Goal: Task Accomplishment & Management: Manage account settings

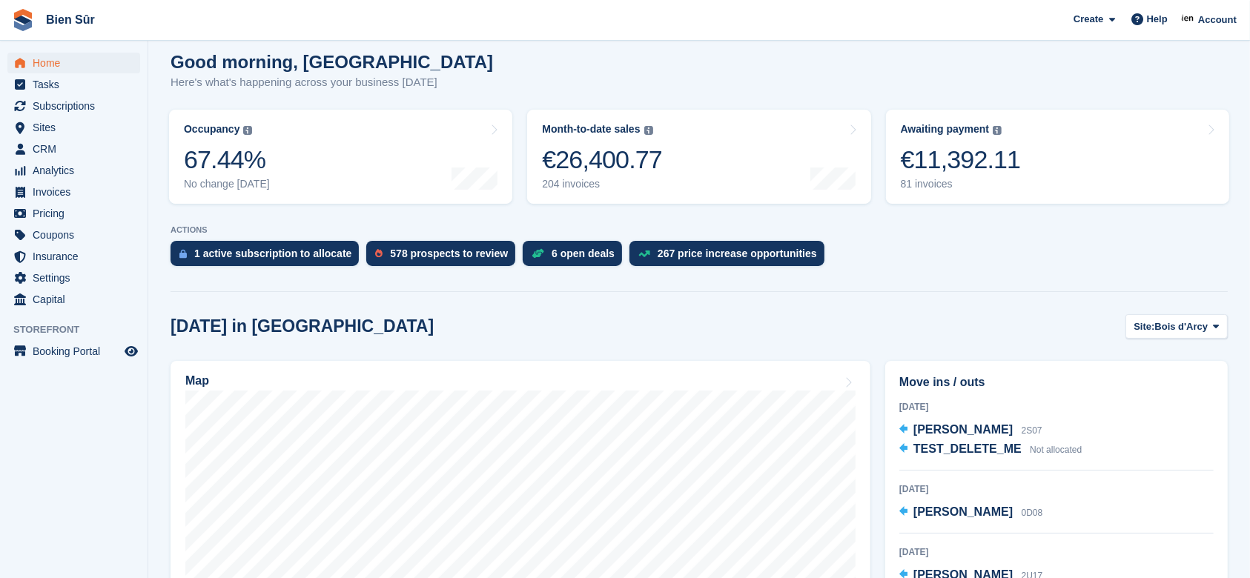
scroll to position [197, 0]
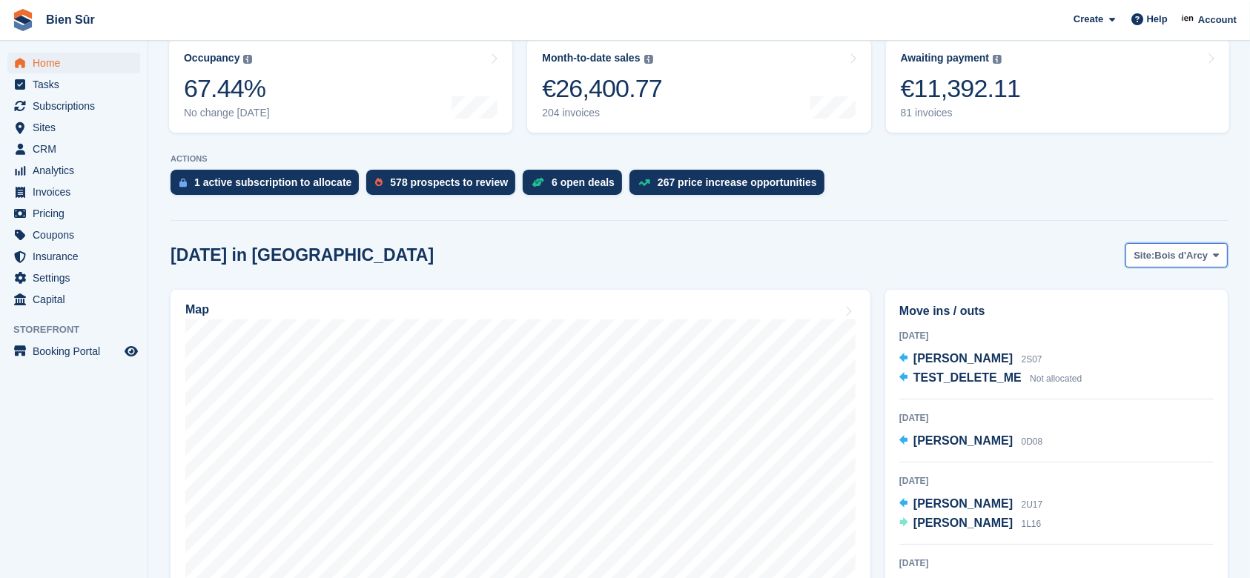
click at [1182, 257] on span "Bois d'Arcy" at bounding box center [1181, 255] width 53 height 15
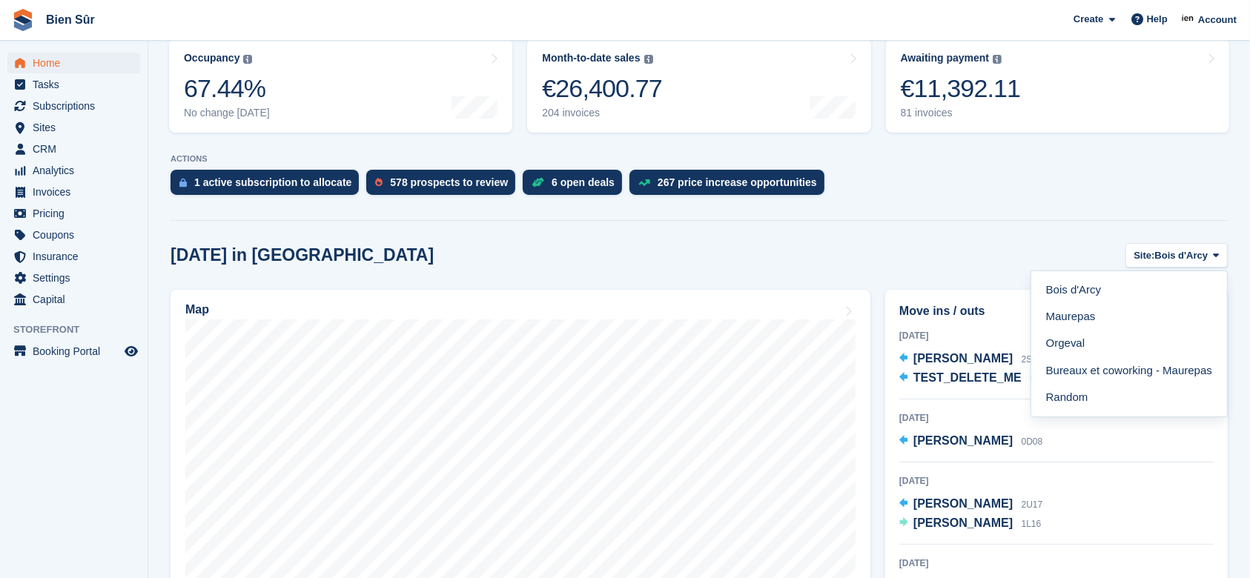
click at [826, 174] on div "1 active subscription to allocate 578 prospects to review 6 open deals 267 pric…" at bounding box center [699, 186] width 1057 height 33
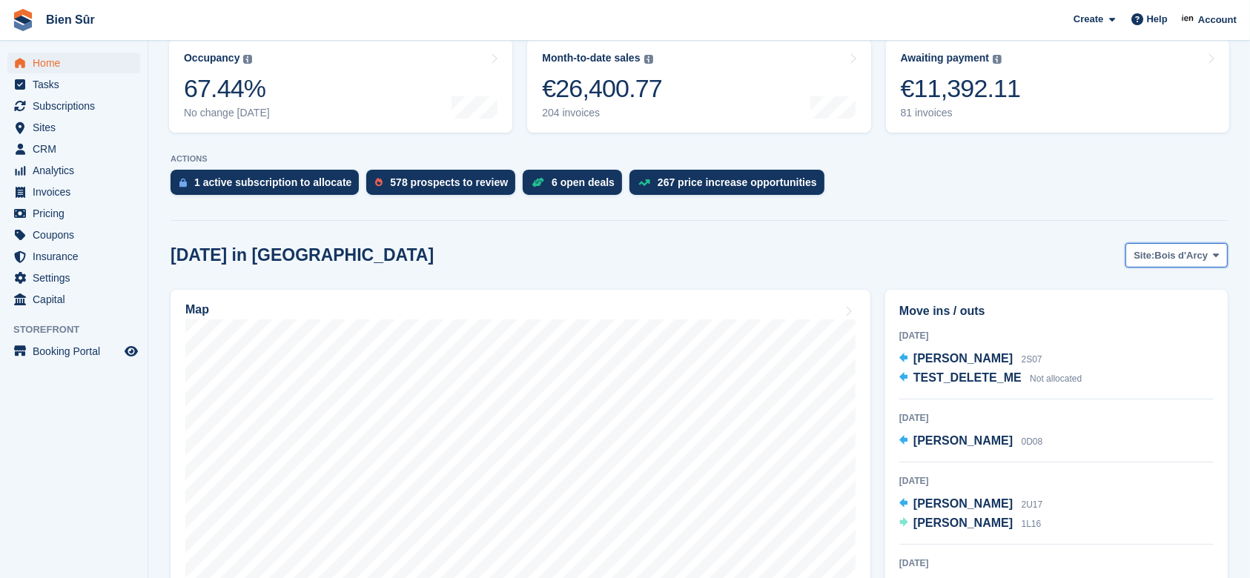
click at [1137, 260] on span "Site:" at bounding box center [1144, 255] width 21 height 15
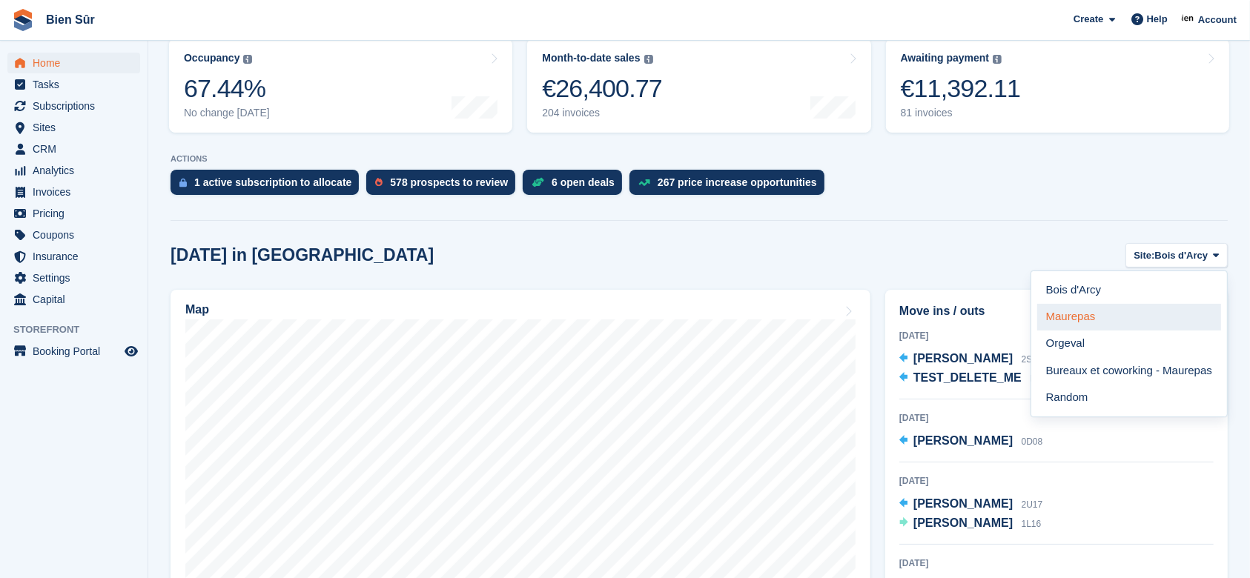
click at [1117, 314] on link "Maurepas" at bounding box center [1129, 317] width 184 height 27
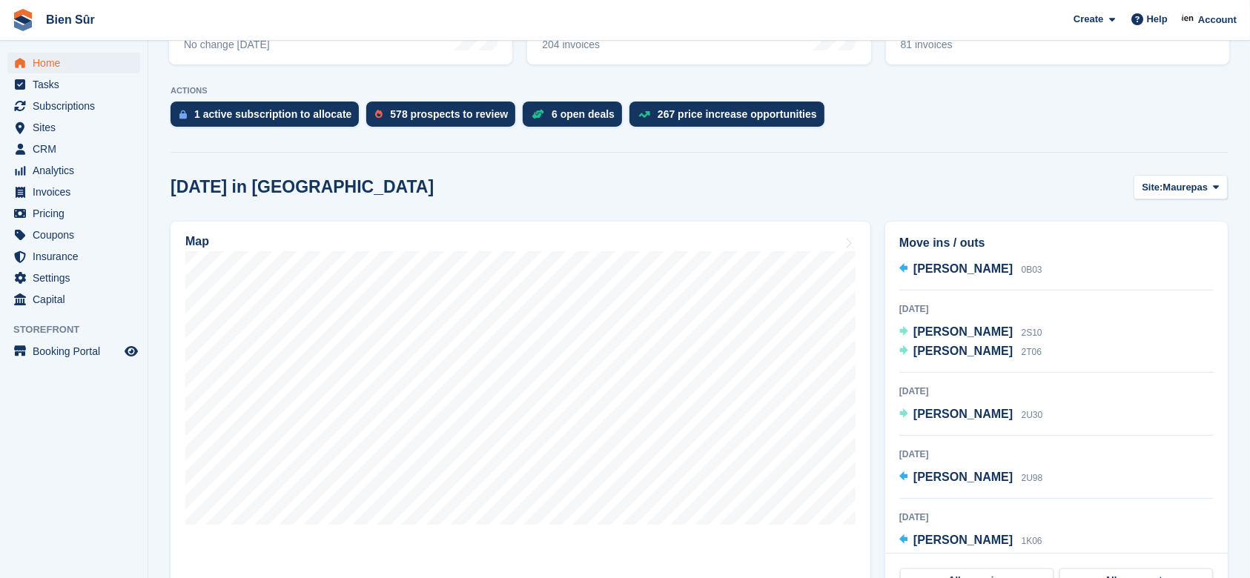
scroll to position [297, 0]
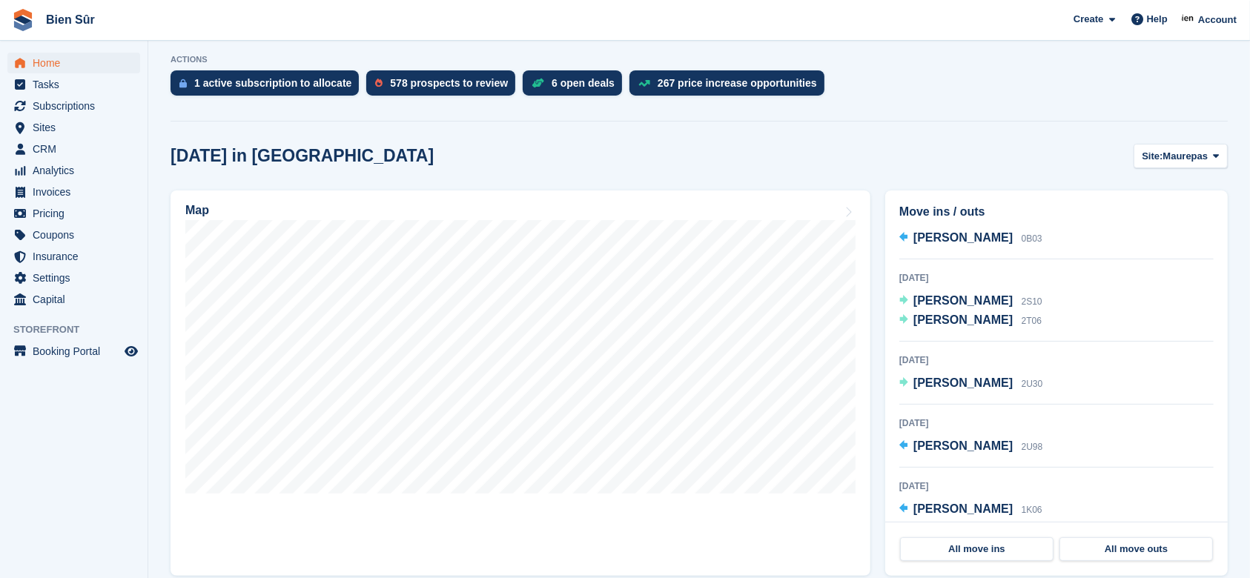
click at [1040, 81] on div "1 active subscription to allocate 578 prospects to review 6 open deals 267 pric…" at bounding box center [699, 86] width 1057 height 33
click at [63, 108] on span "Subscriptions" at bounding box center [77, 106] width 89 height 21
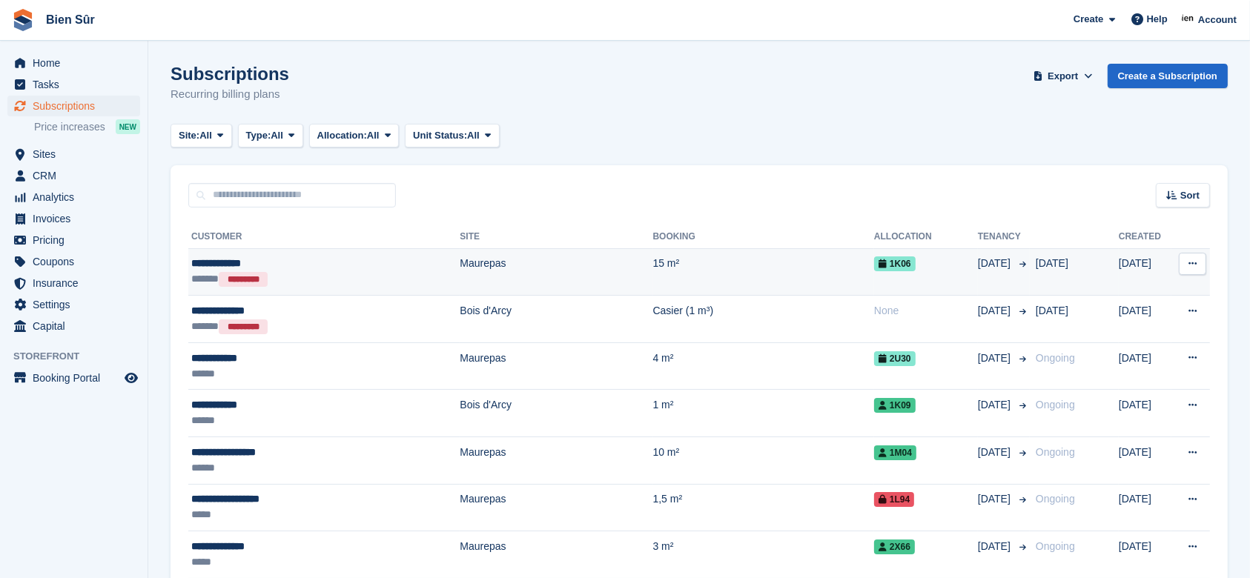
click at [669, 270] on td "15 m²" at bounding box center [763, 271] width 221 height 47
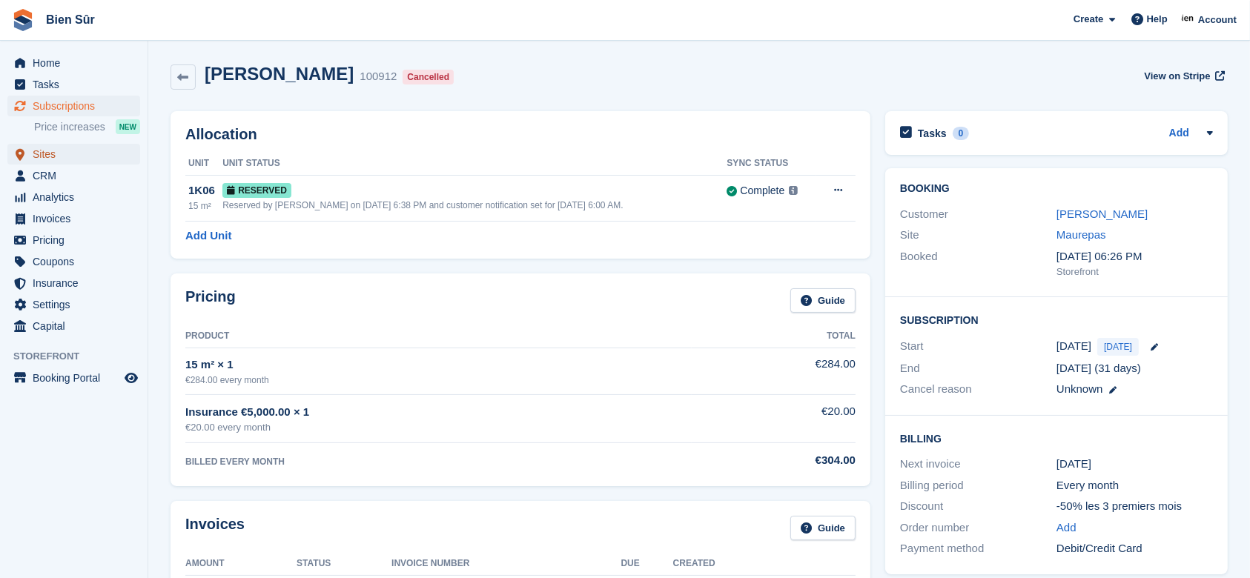
click at [39, 151] on span "Sites" at bounding box center [77, 154] width 89 height 21
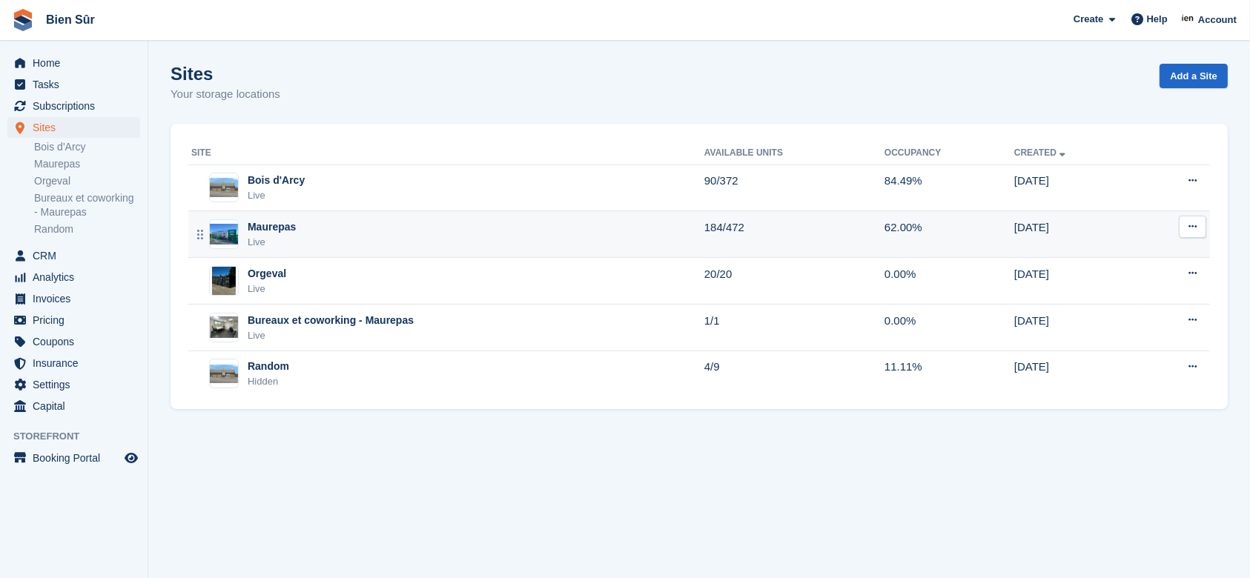
click at [362, 230] on div "Maurepas Live" at bounding box center [447, 234] width 513 height 30
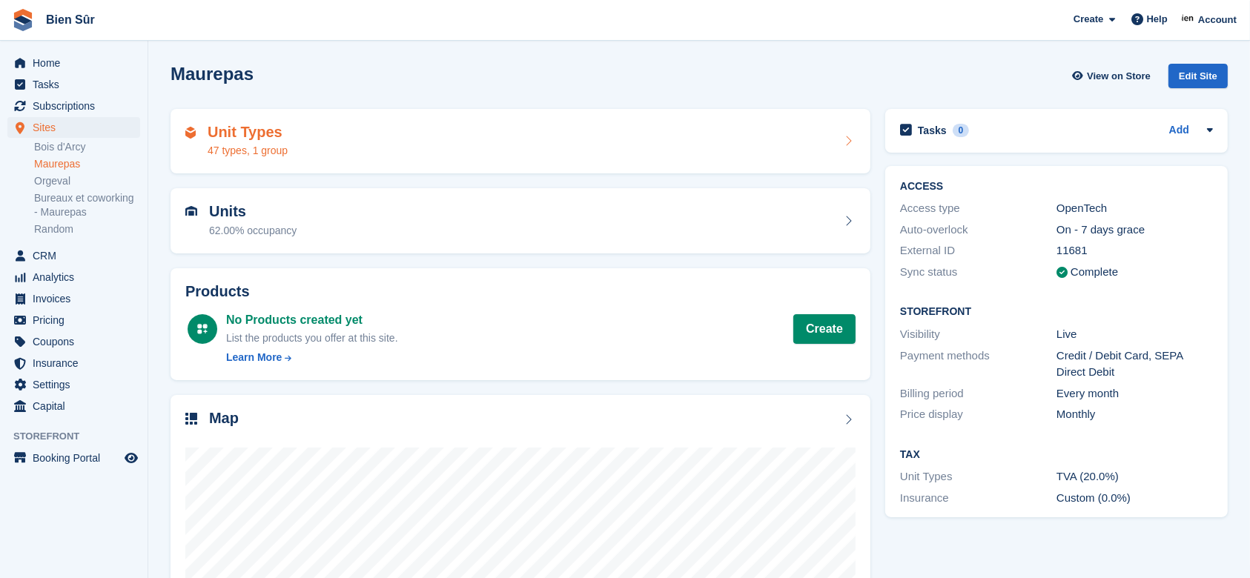
click at [381, 117] on div "Unit Types 47 types, 1 group" at bounding box center [521, 141] width 700 height 65
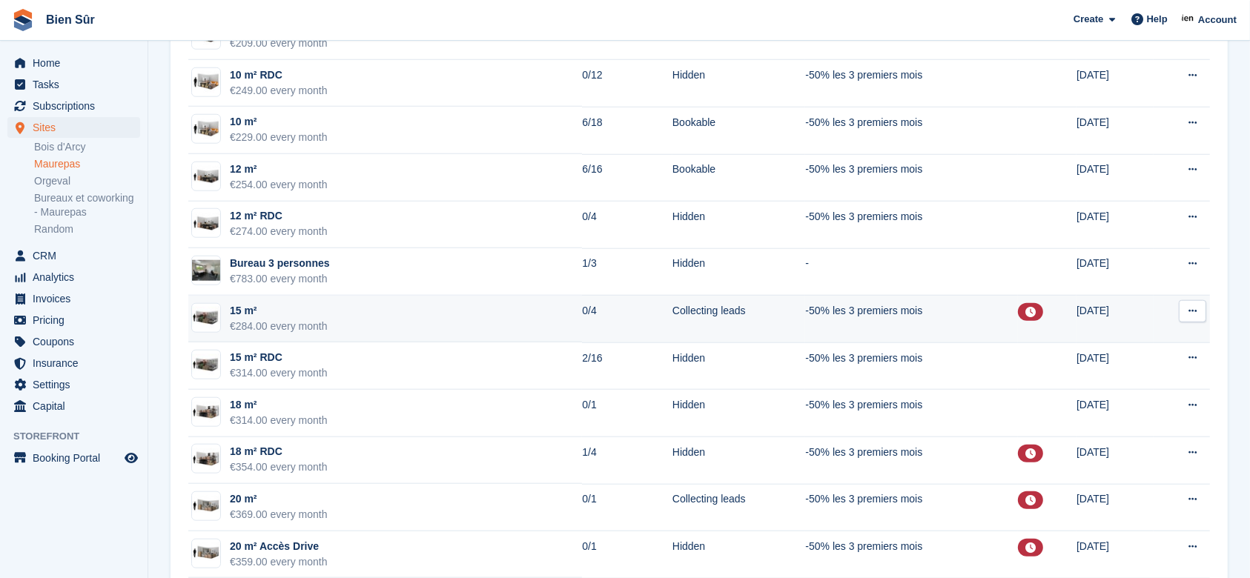
scroll to position [1483, 0]
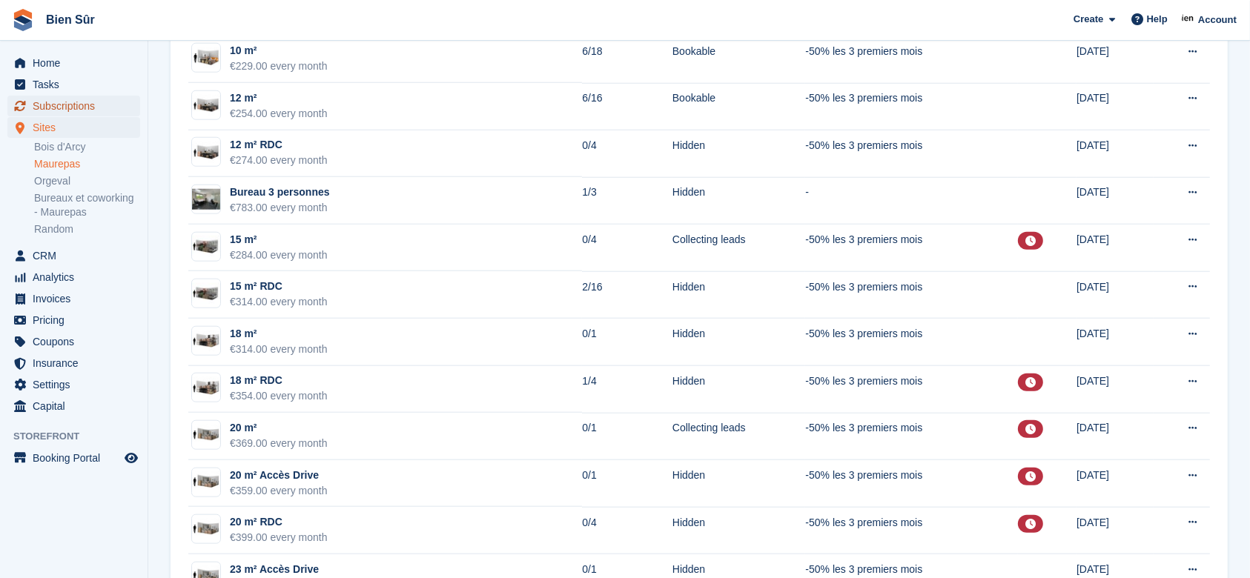
click at [77, 100] on span "Subscriptions" at bounding box center [77, 106] width 89 height 21
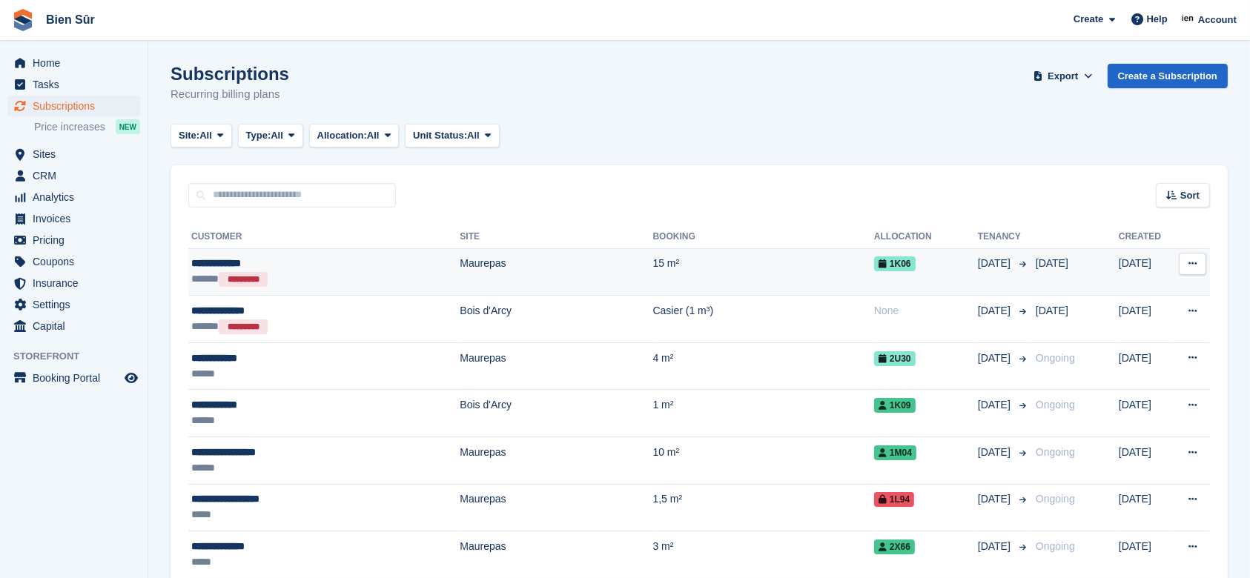
click at [460, 268] on td "Maurepas" at bounding box center [556, 271] width 193 height 47
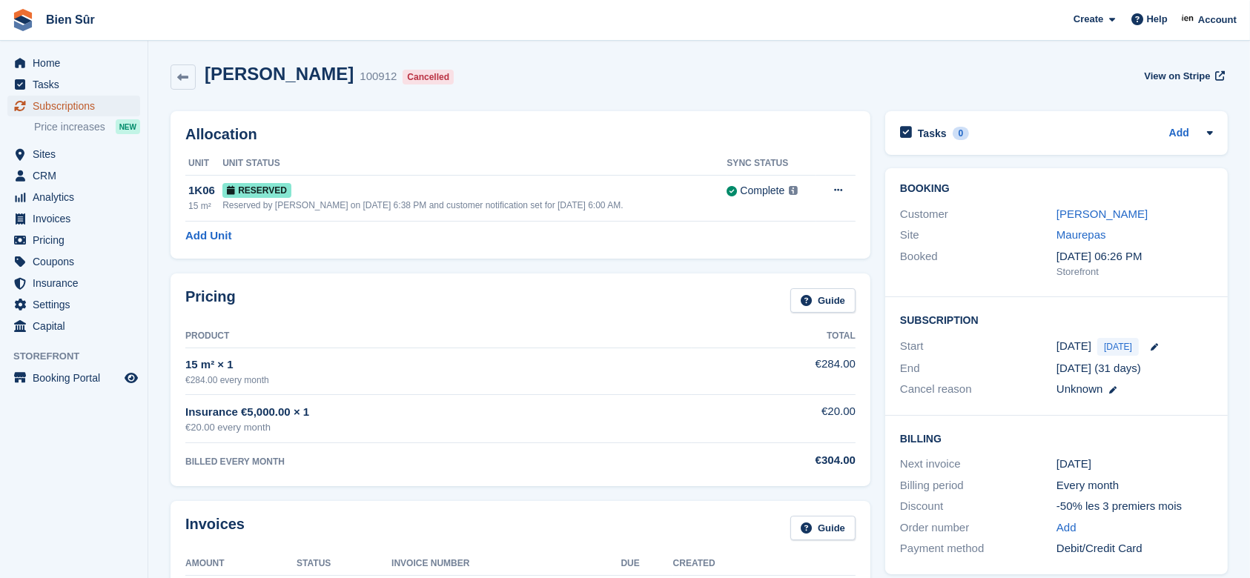
click at [74, 105] on span "Subscriptions" at bounding box center [77, 106] width 89 height 21
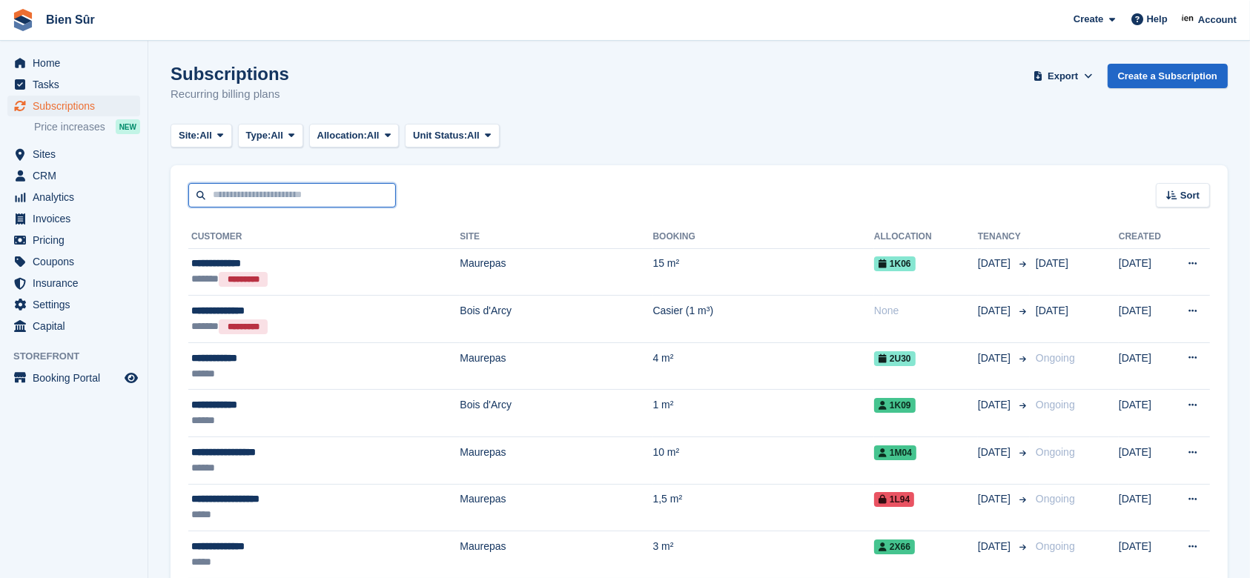
click at [314, 192] on input "text" at bounding box center [292, 195] width 208 height 24
type input "***"
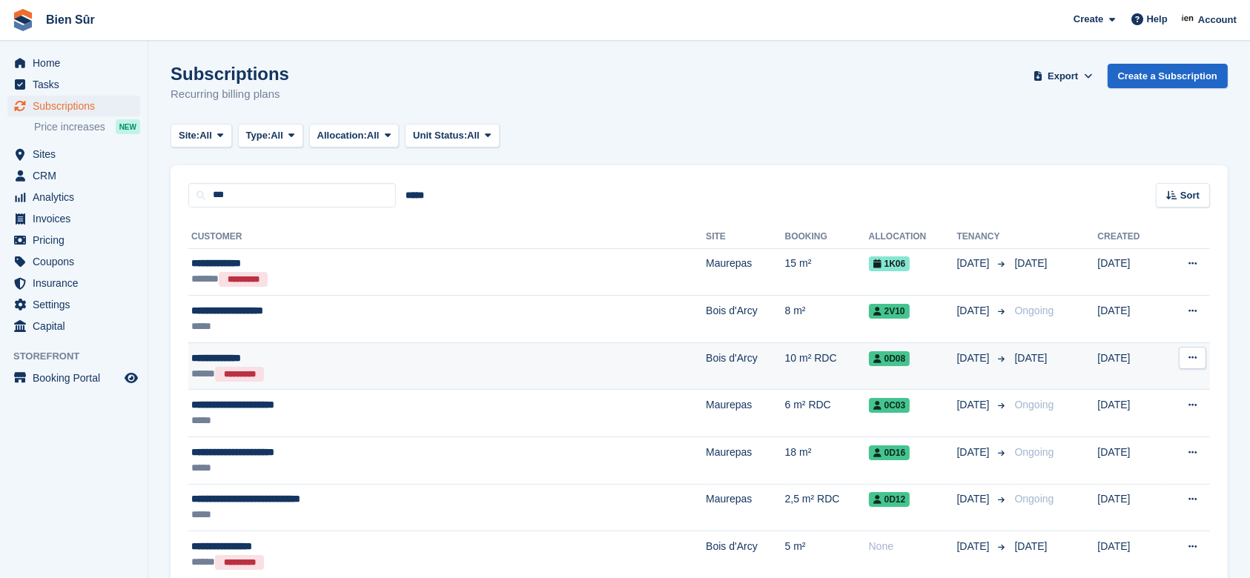
click at [362, 377] on div "***** *********" at bounding box center [359, 374] width 336 height 16
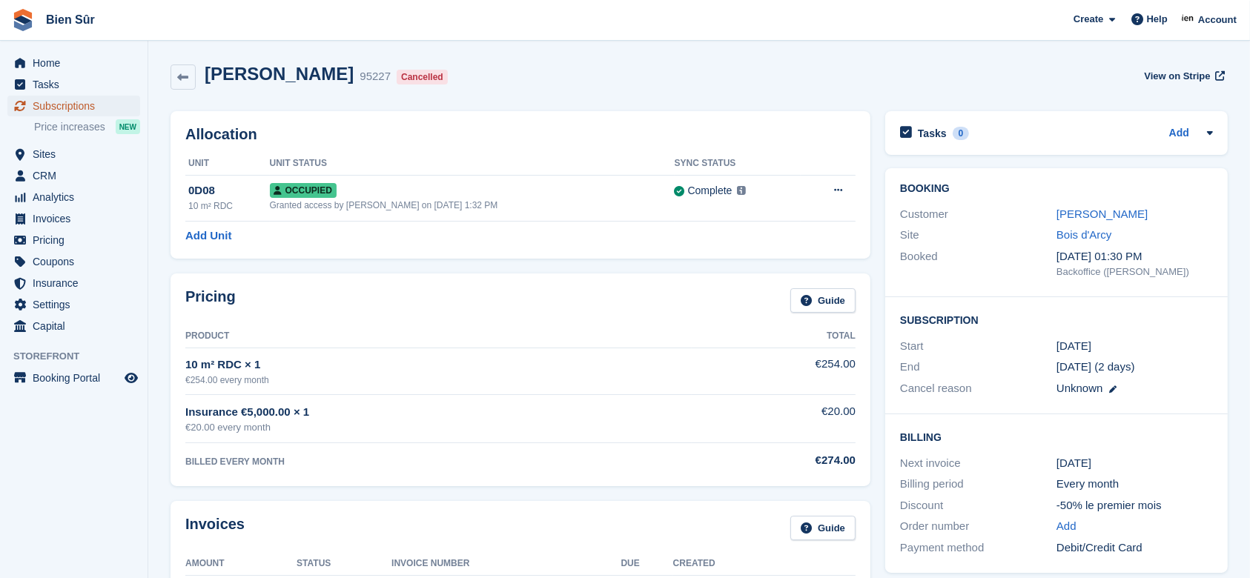
click at [92, 112] on span "Subscriptions" at bounding box center [77, 106] width 89 height 21
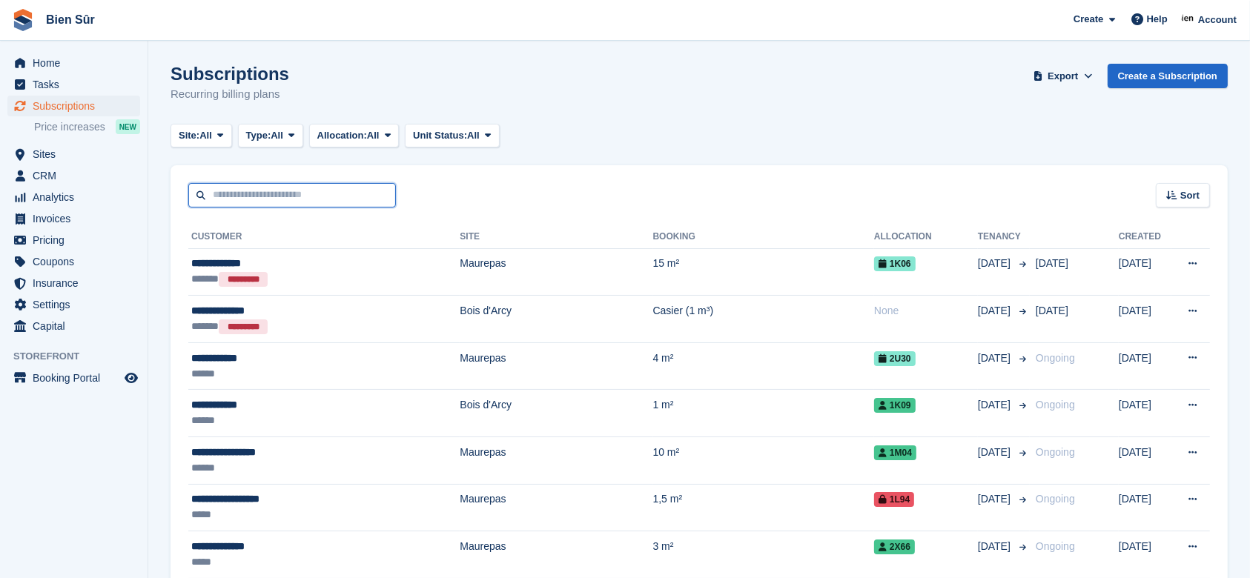
click at [241, 194] on input "text" at bounding box center [292, 195] width 208 height 24
paste input "**********"
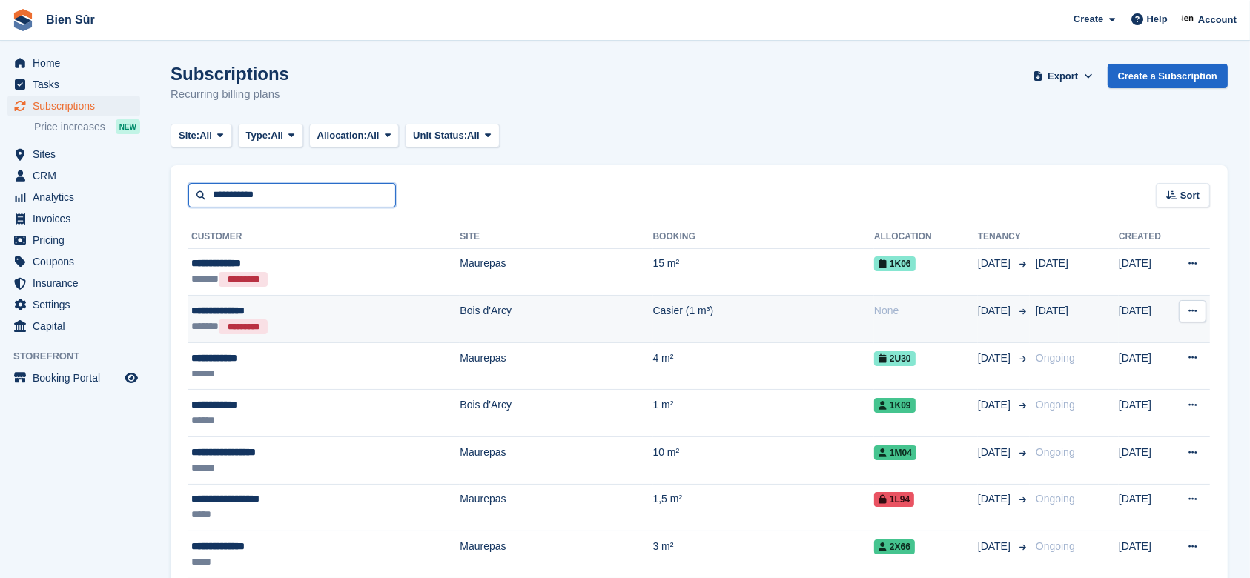
type input "**********"
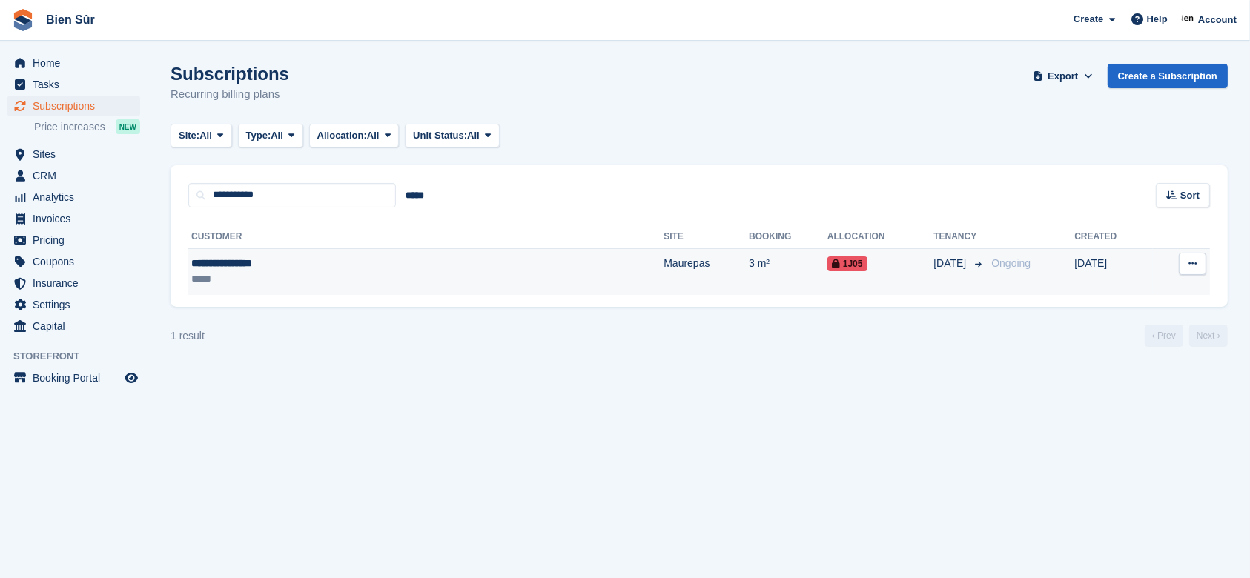
click at [346, 280] on div "*****" at bounding box center [318, 279] width 255 height 16
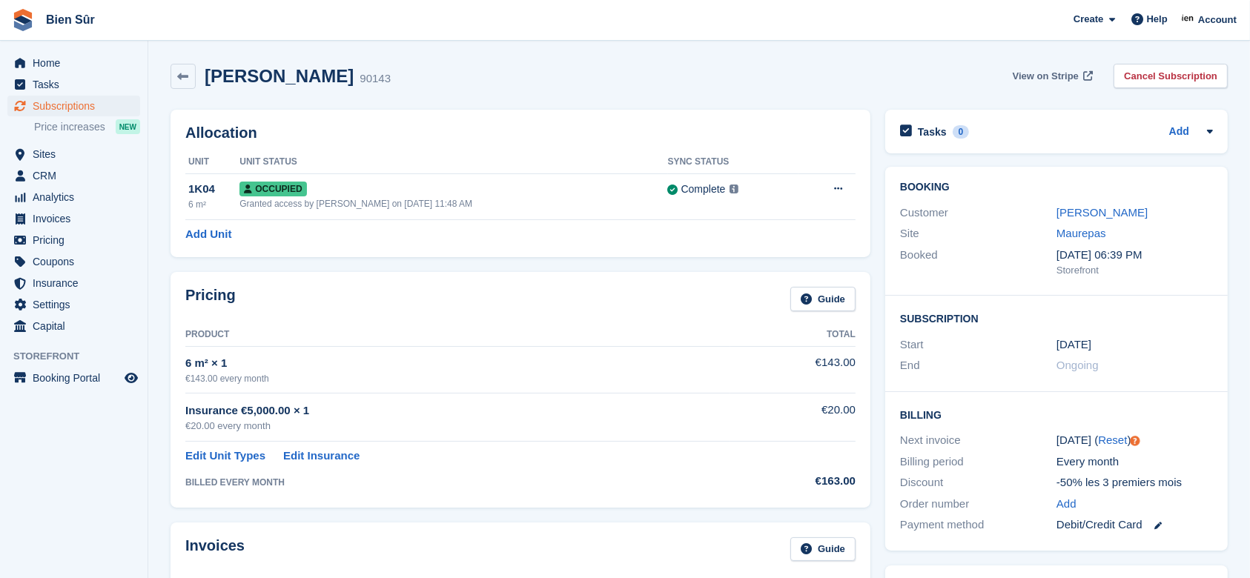
click at [1054, 79] on span "View on Stripe" at bounding box center [1046, 76] width 66 height 15
click at [653, 89] on div "Fabrice Huet 90143 View on Stripe Cancel Subscription" at bounding box center [699, 79] width 1072 height 46
click at [44, 99] on span "Subscriptions" at bounding box center [77, 106] width 89 height 21
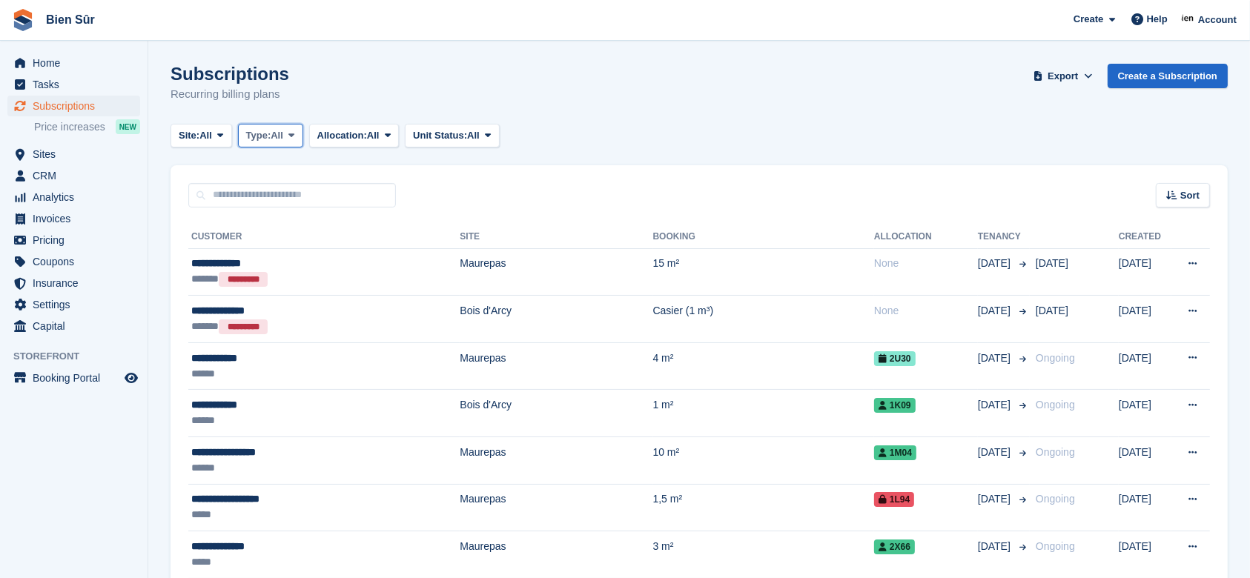
click at [290, 135] on span at bounding box center [291, 136] width 12 height 12
click at [296, 175] on link "All" at bounding box center [309, 170] width 129 height 27
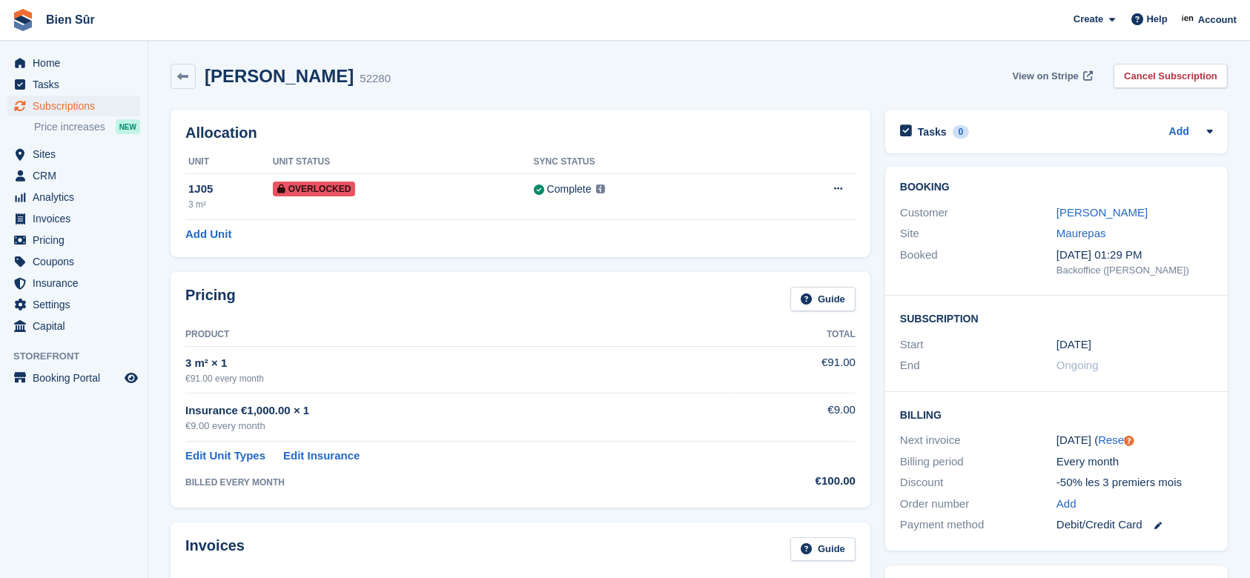
click at [1040, 75] on span "View on Stripe" at bounding box center [1046, 76] width 66 height 15
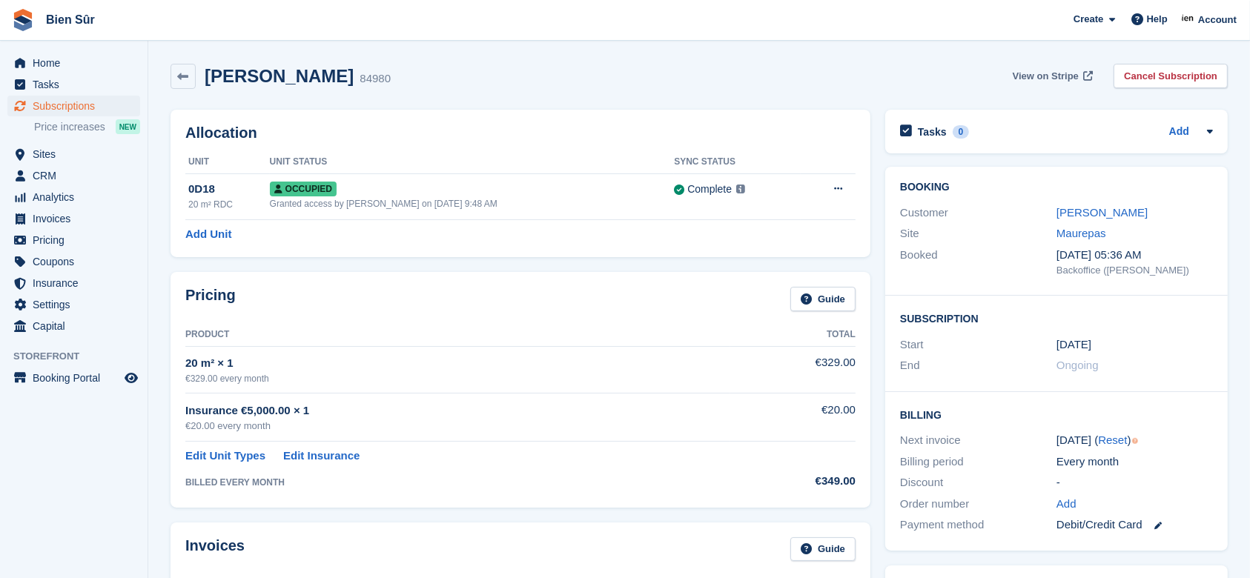
click at [1052, 78] on span "View on Stripe" at bounding box center [1046, 76] width 66 height 15
click at [1058, 73] on span "View on Stripe" at bounding box center [1046, 76] width 66 height 15
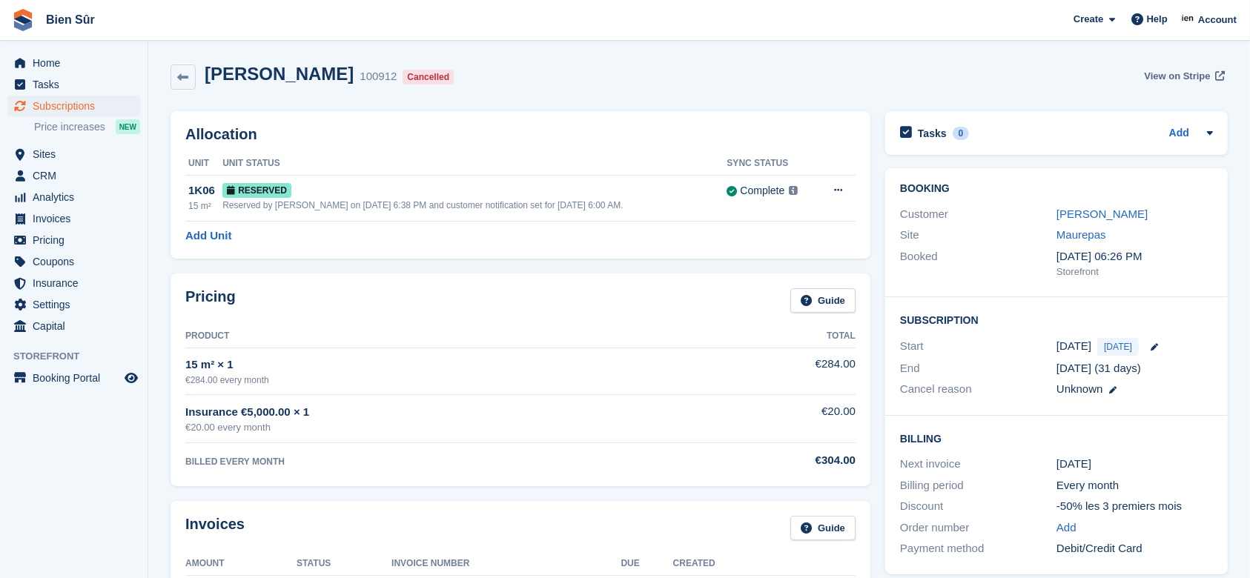
click at [1197, 70] on span "View on Stripe" at bounding box center [1177, 76] width 66 height 15
click at [845, 187] on button at bounding box center [838, 190] width 27 height 22
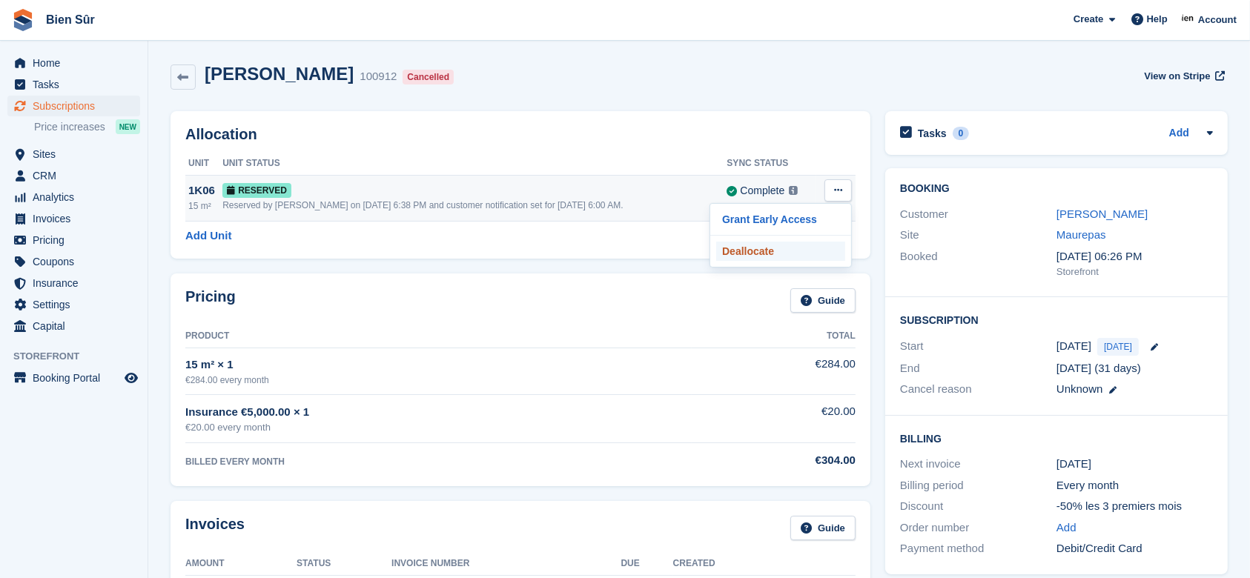
click at [767, 247] on p "Deallocate" at bounding box center [780, 251] width 129 height 19
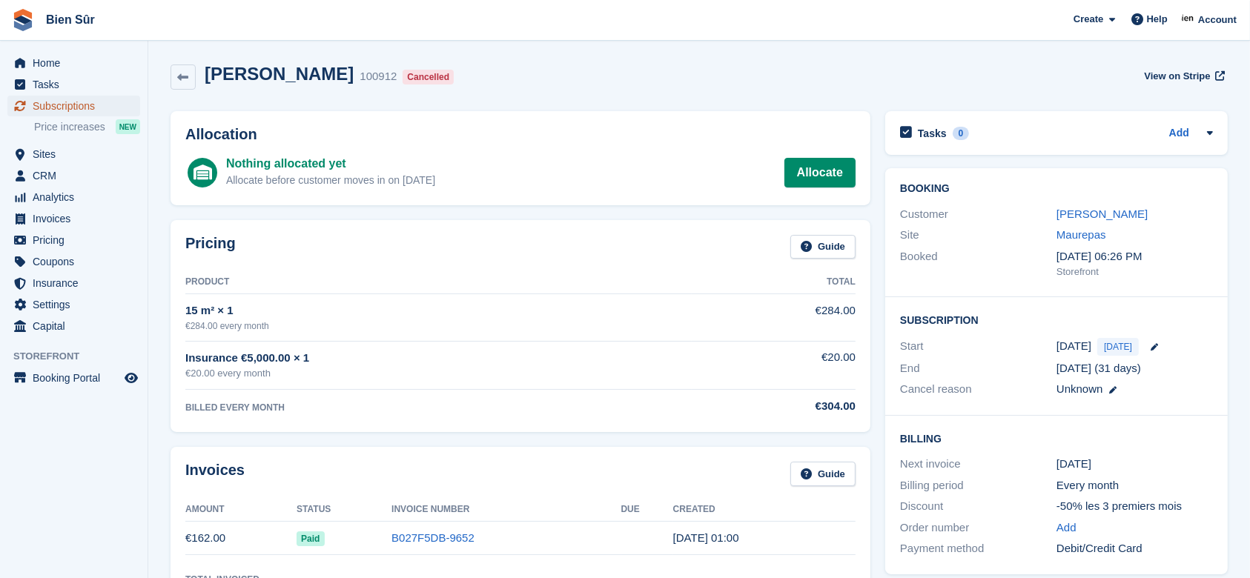
click at [88, 108] on span "Subscriptions" at bounding box center [77, 106] width 89 height 21
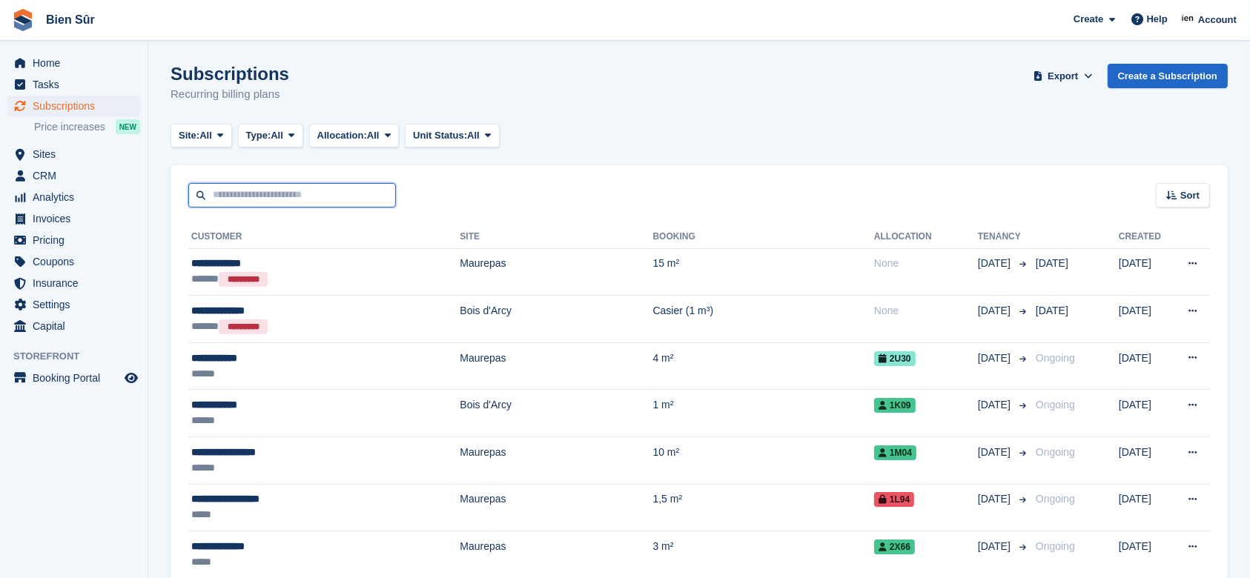
click at [271, 196] on input "text" at bounding box center [292, 195] width 208 height 24
paste input "*******"
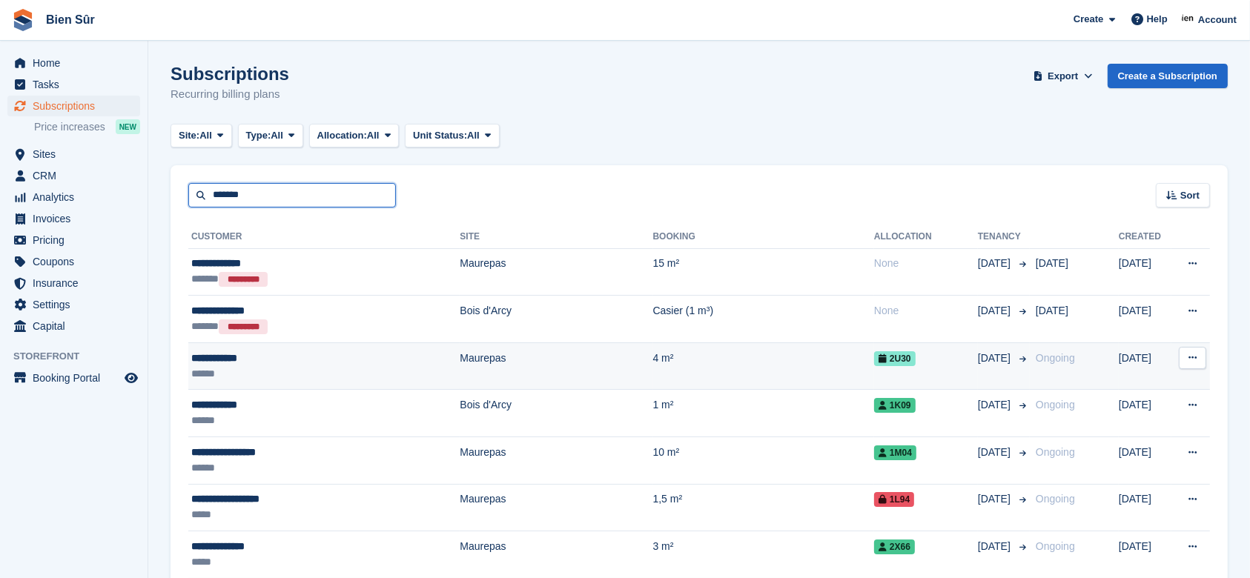
type input "*******"
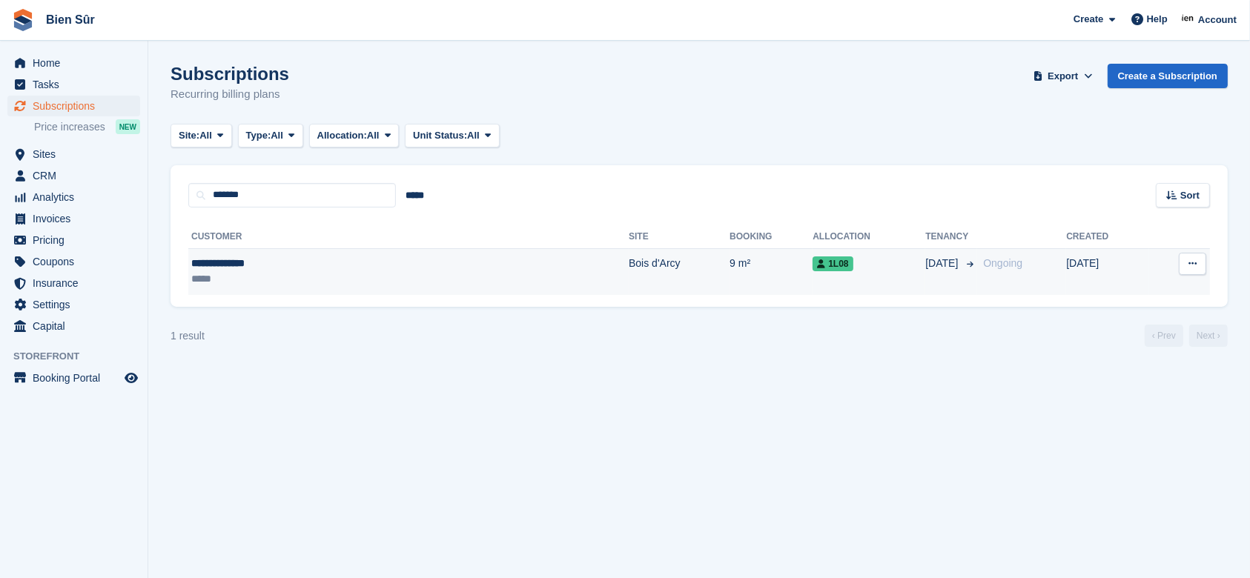
click at [374, 263] on div "**********" at bounding box center [302, 264] width 222 height 16
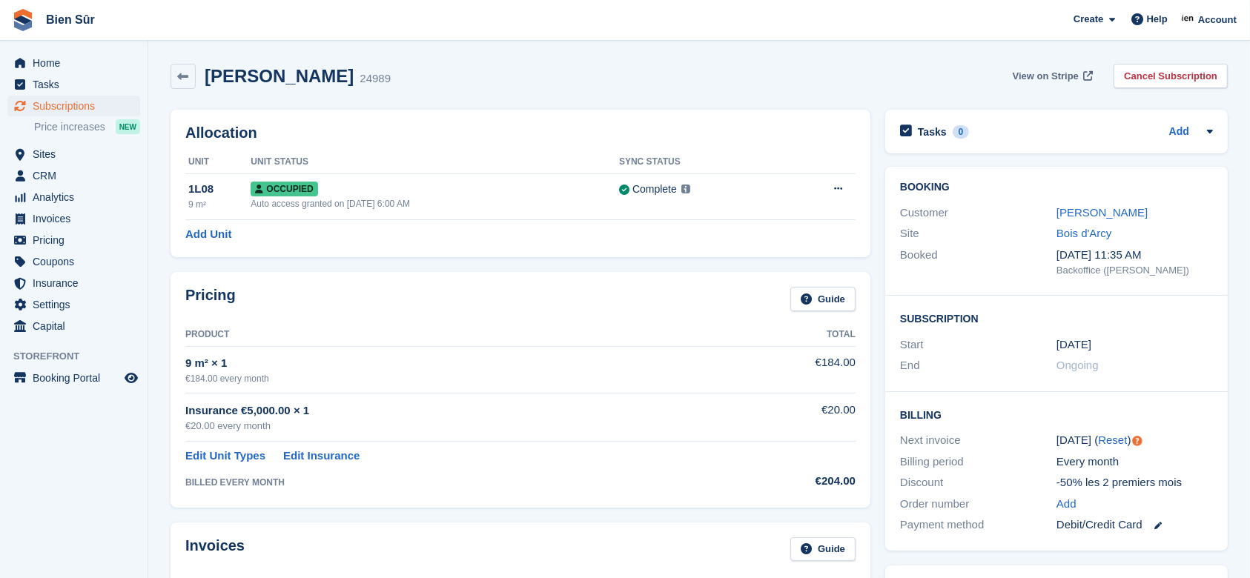
click at [1072, 70] on span "View on Stripe" at bounding box center [1046, 76] width 66 height 15
